Goal: Task Accomplishment & Management: Manage account settings

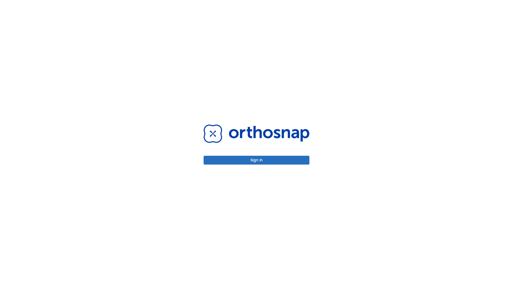
click at [257, 160] on button "Sign in" at bounding box center [257, 160] width 106 height 9
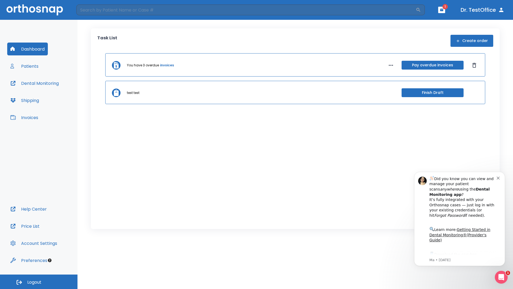
click at [39, 281] on span "Logout" at bounding box center [34, 282] width 14 height 6
